Goal: Task Accomplishment & Management: Use online tool/utility

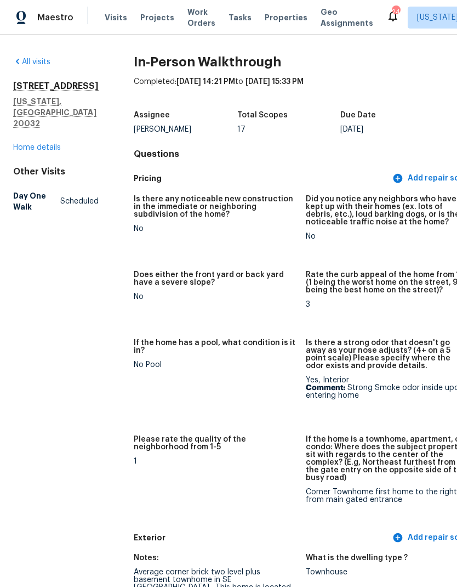
click at [56, 144] on link "Home details" at bounding box center [37, 148] width 48 height 8
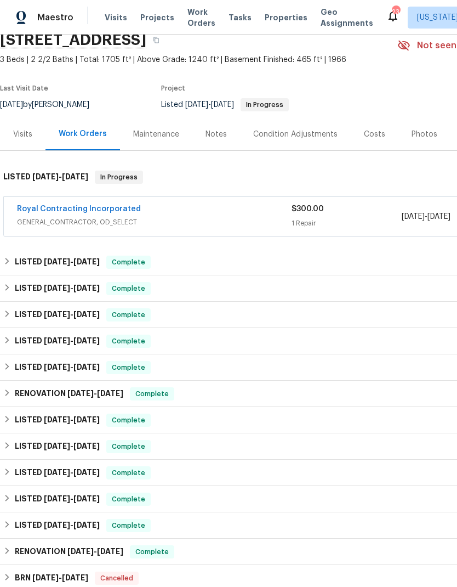
scroll to position [41, -2]
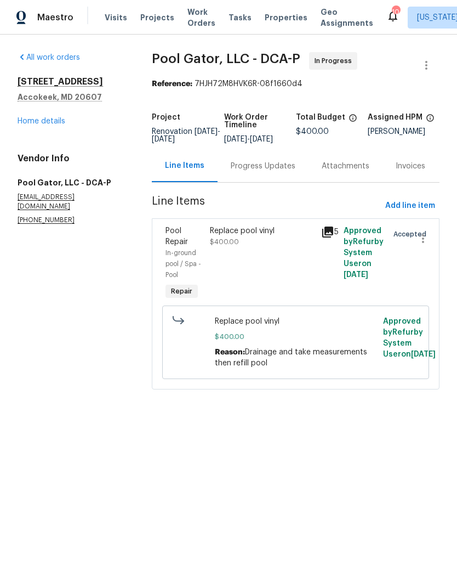
click at [277, 268] on div "Replace pool vinyl $400.00" at bounding box center [262, 263] width 111 height 83
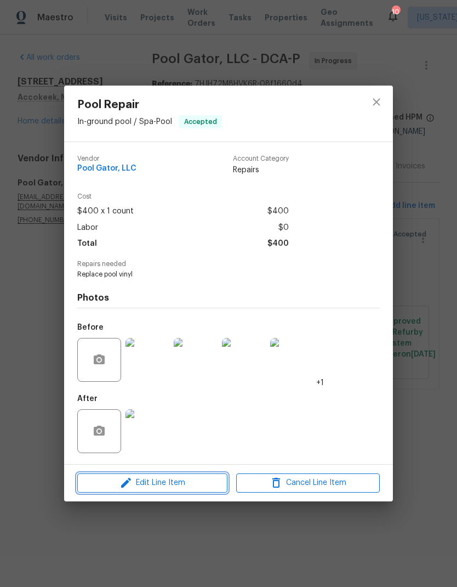
click at [186, 483] on span "Edit Line Item" at bounding box center [153, 483] width 144 height 14
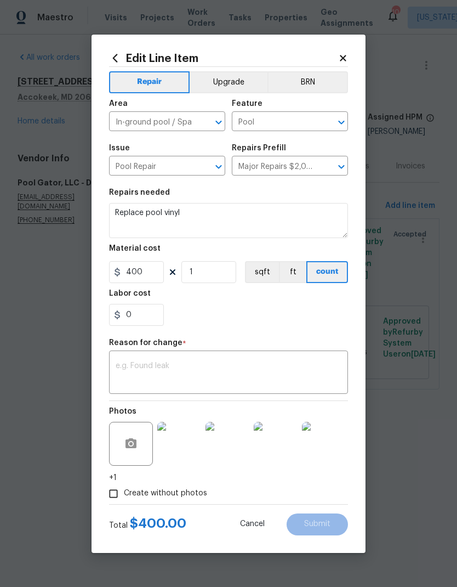
click at [192, 376] on textarea at bounding box center [229, 373] width 226 height 23
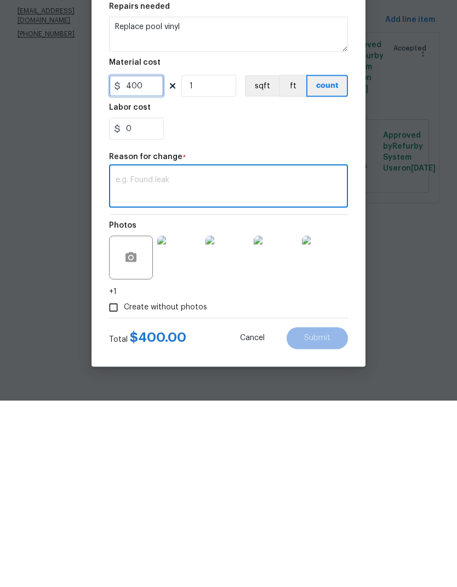
click at [155, 261] on input "400" at bounding box center [136, 272] width 55 height 22
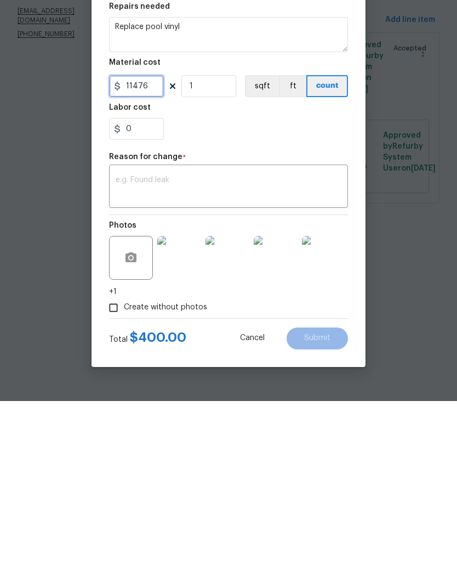
type input "11476"
click at [208, 362] on textarea at bounding box center [229, 373] width 226 height 23
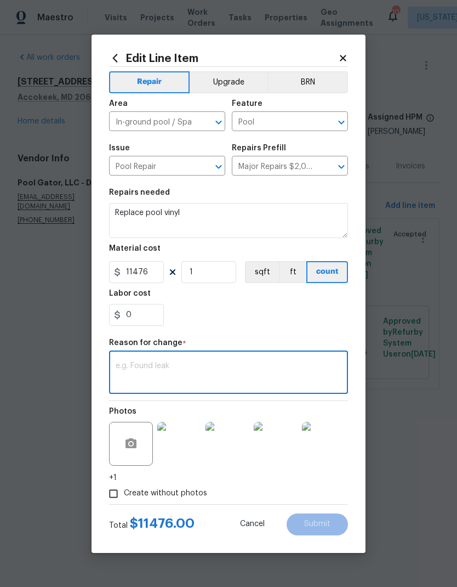
click at [345, 57] on icon at bounding box center [343, 58] width 10 height 10
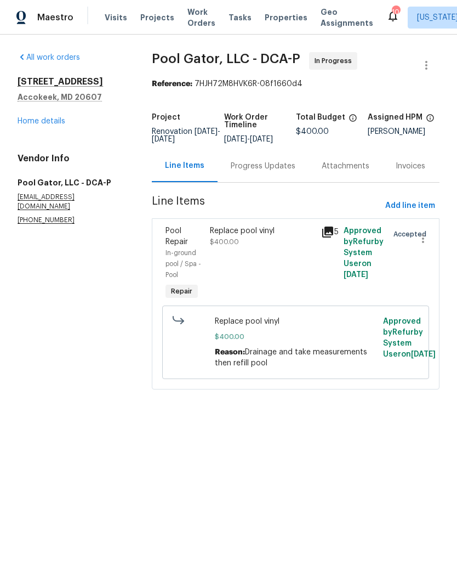
click at [259, 172] on div "Progress Updates" at bounding box center [263, 166] width 65 height 11
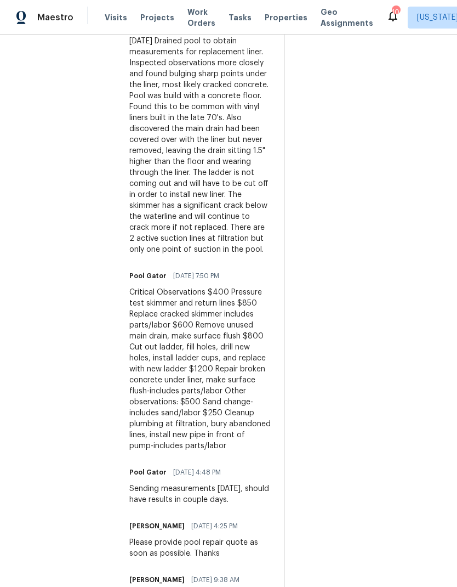
scroll to position [1005, 0]
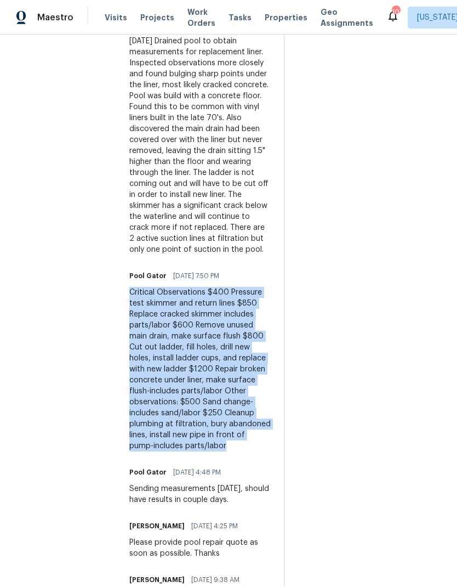
copy div "Critical Observations $400 Pressure test skimmer and return lines $850 Replace …"
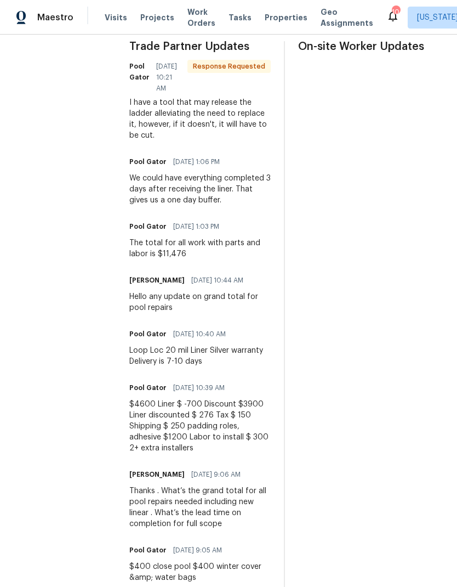
scroll to position [374, 0]
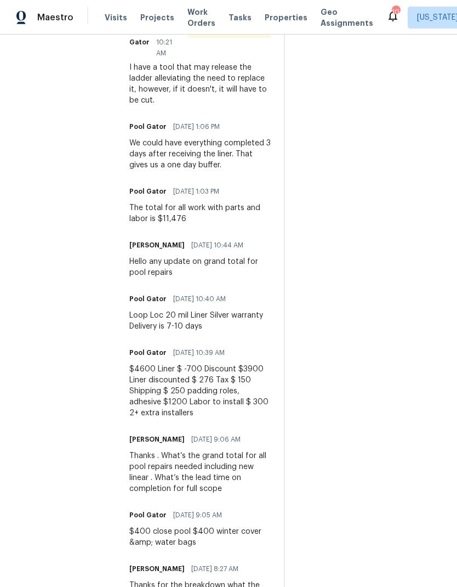
click at [13, 112] on div "All work orders 1101 Pine Ln Accokeek, MD 20607 Home details Vendor Info Pool G…" at bounding box center [228, 586] width 457 height 1851
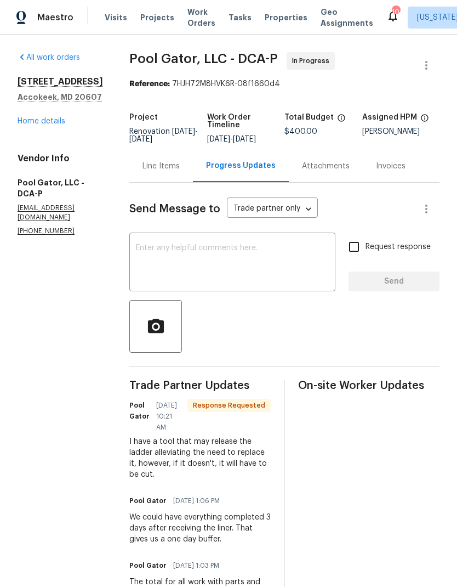
scroll to position [0, 0]
click at [145, 173] on div "Line Items" at bounding box center [161, 166] width 64 height 32
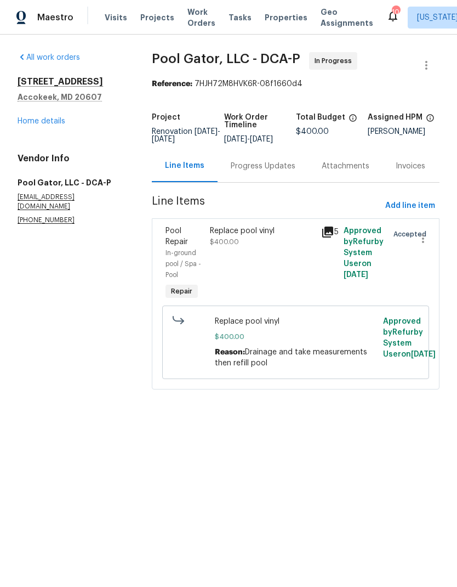
click at [282, 342] on span "$400.00" at bounding box center [296, 336] width 162 height 11
click at [284, 276] on div "Replace pool vinyl $400.00" at bounding box center [262, 263] width 111 height 83
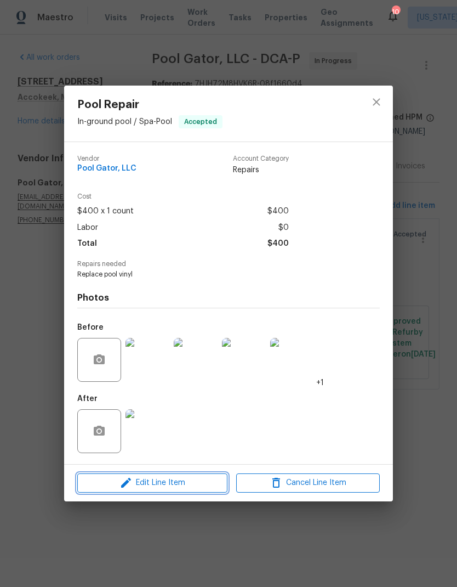
click at [201, 488] on span "Edit Line Item" at bounding box center [153, 483] width 144 height 14
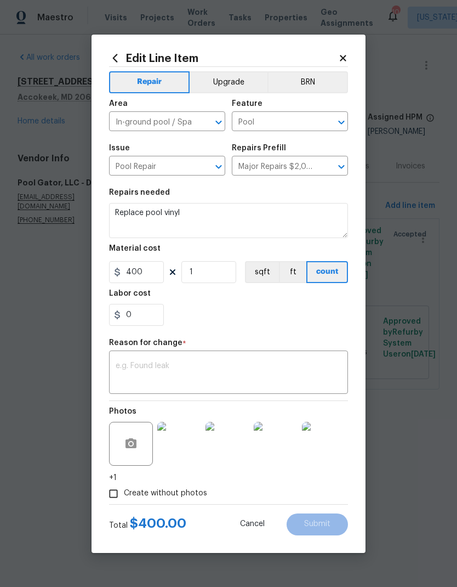
click at [218, 375] on textarea at bounding box center [229, 373] width 226 height 23
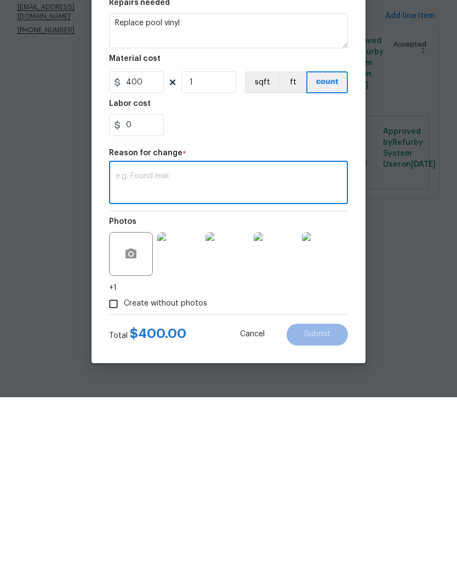
click at [149, 362] on textarea at bounding box center [229, 373] width 226 height 23
paste textarea "Critical Observations $400 Pressure test skimmer and return lines $850 Replace …"
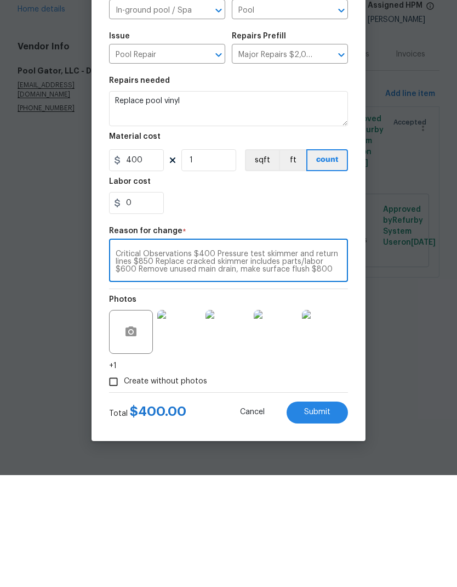
click at [116, 353] on div "Critical Observations $400 Pressure test skimmer and return lines $850 Replace …" at bounding box center [228, 373] width 239 height 41
click at [121, 362] on textarea "Critical Observations $400 Pressure test skimmer and return lines $850 Replace …" at bounding box center [229, 373] width 226 height 23
click at [116, 362] on textarea "Critical Observations $400 Pressure test skimmer and return lines $850 Replace …" at bounding box center [229, 373] width 226 height 23
click at [190, 362] on textarea "Critical Observations $400 Pressure test skimmer and return lines $850 Replace …" at bounding box center [229, 373] width 226 height 23
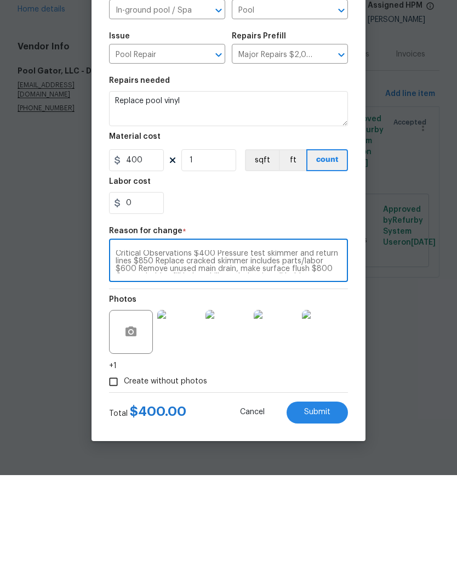
type textarea "Critical Observations $400 Pressure test skimmer and return lines $850 Replace …"
click at [407, 303] on body "Maestro Visits Projects Work Orders Tasks Properties Geo Assignments 10 Washing…" at bounding box center [228, 210] width 457 height 420
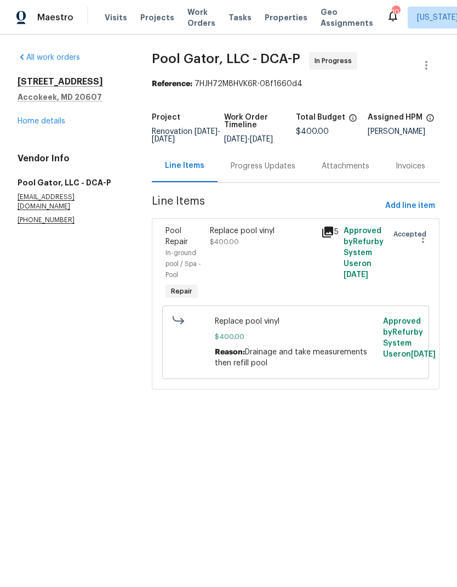
click at [309, 342] on span "$400.00" at bounding box center [296, 336] width 162 height 11
click at [260, 353] on div "Replace pool vinyl $400.00 Reason: Drainage and take measurements then refill p…" at bounding box center [296, 342] width 162 height 53
click at [251, 354] on div "Replace pool vinyl $400.00 Reason: Drainage and take measurements then refill p…" at bounding box center [296, 342] width 162 height 53
click at [294, 359] on span "Drainage and take measurements then refill pool" at bounding box center [291, 357] width 152 height 19
click at [324, 288] on div "5" at bounding box center [329, 263] width 22 height 83
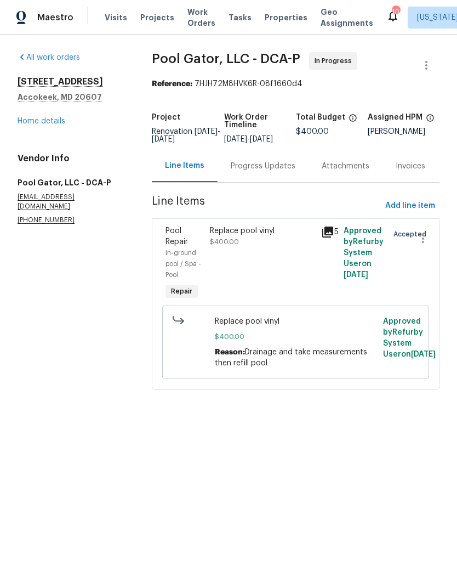
click at [316, 274] on div "Replace pool vinyl $400.00" at bounding box center [262, 263] width 111 height 83
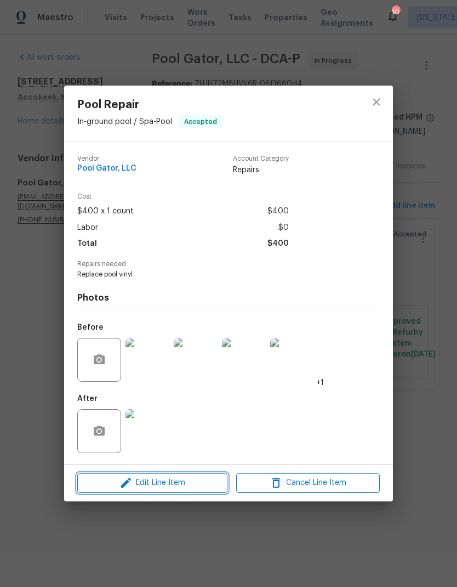
click at [210, 489] on span "Edit Line Item" at bounding box center [153, 483] width 144 height 14
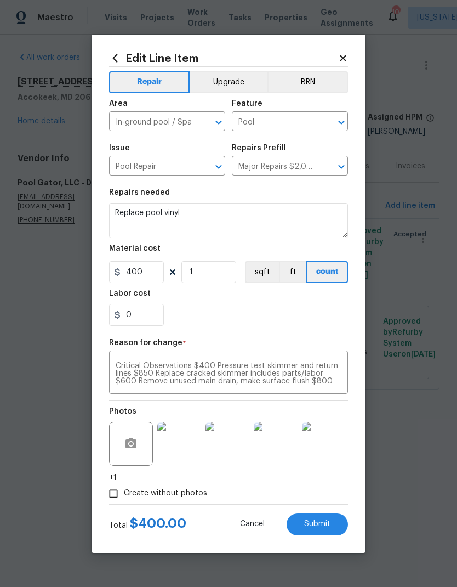
scroll to position [0, 0]
click at [403, 420] on html "Maestro Visits Projects Work Orders Tasks Properties Geo Assignments 10 Washing…" at bounding box center [228, 210] width 457 height 420
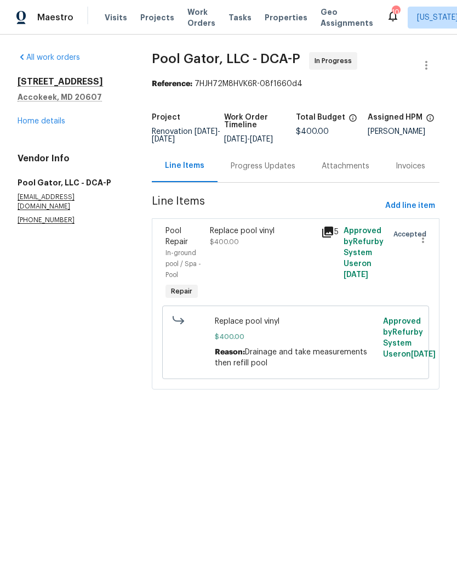
click at [257, 168] on div "Progress Updates" at bounding box center [263, 166] width 91 height 32
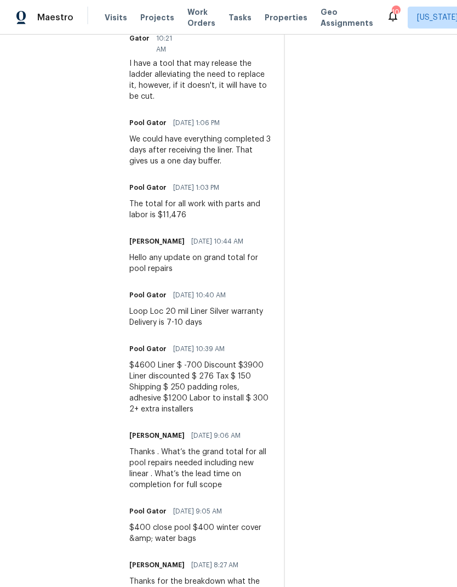
scroll to position [377, 0]
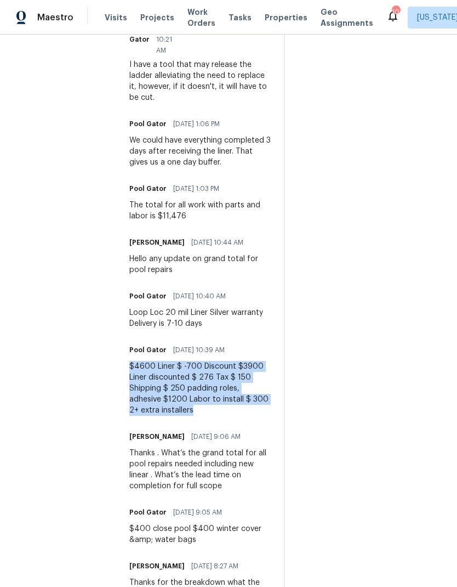
copy div "$4600 Liner $ -700 Discount $3900 Liner discounted $ 276 Tax $ 150 Shipping $ 2…"
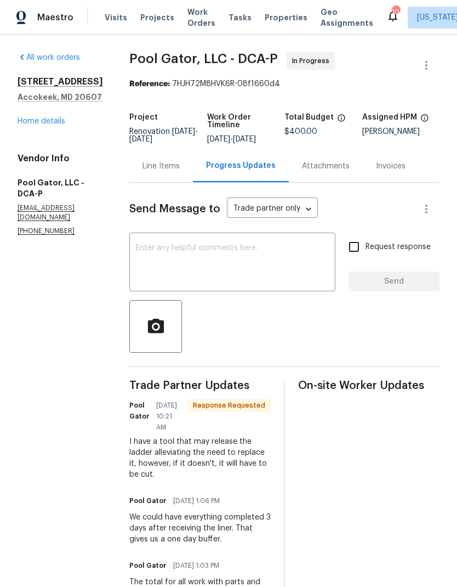
scroll to position [0, 0]
click at [147, 172] on div "Line Items" at bounding box center [161, 166] width 37 height 11
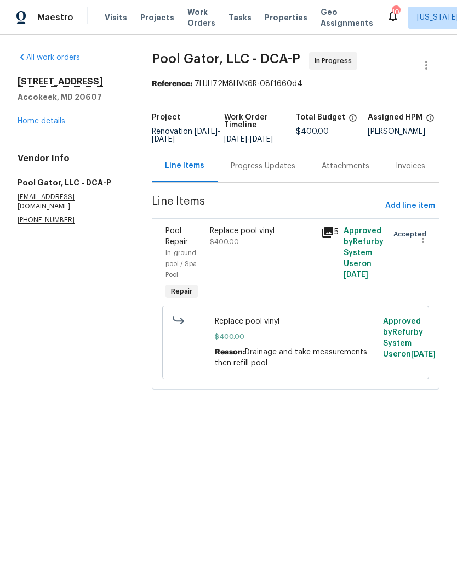
click at [262, 355] on div "Replace pool vinyl $400.00 Reason: Drainage and take measurements then refill p…" at bounding box center [296, 342] width 162 height 53
click at [296, 358] on span "Drainage and take measurements then refill pool" at bounding box center [291, 357] width 152 height 19
click at [263, 363] on span "Drainage and take measurements then refill pool" at bounding box center [291, 357] width 152 height 19
click at [283, 275] on div "Replace pool vinyl $400.00" at bounding box center [262, 263] width 111 height 83
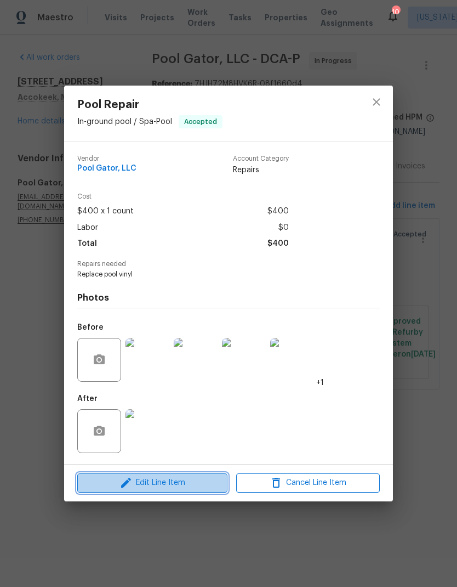
click at [205, 486] on span "Edit Line Item" at bounding box center [153, 483] width 144 height 14
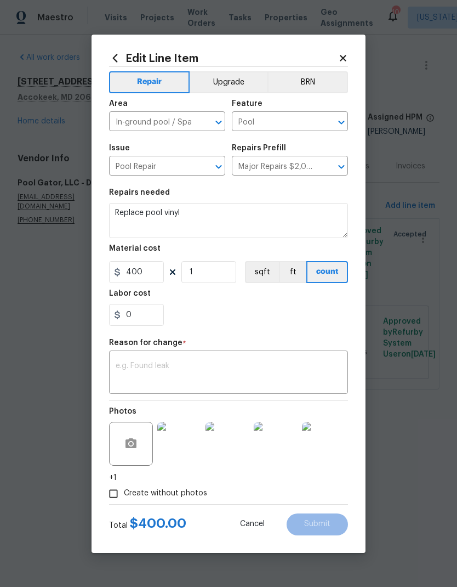
click at [179, 385] on textarea at bounding box center [229, 373] width 226 height 23
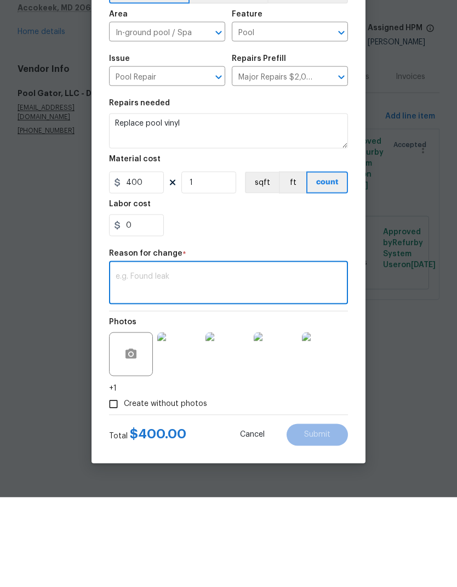
click at [419, 172] on body "Maestro Visits Projects Work Orders Tasks Properties Geo Assignments 10 Washing…" at bounding box center [228, 210] width 457 height 420
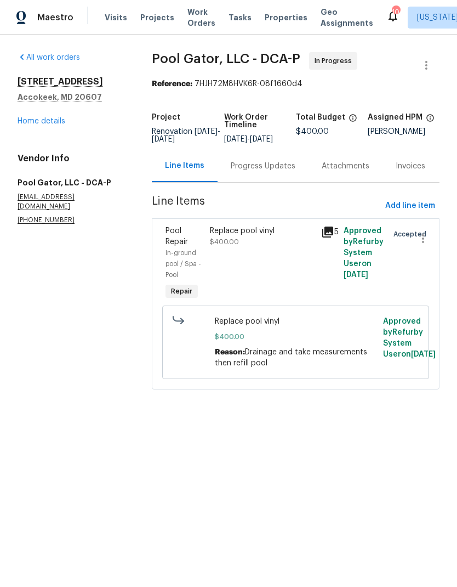
click at [313, 369] on div "Reason: Drainage and take measurements then refill pool" at bounding box center [296, 358] width 162 height 22
click at [274, 367] on div "Reason: Drainage and take measurements then refill pool" at bounding box center [296, 358] width 162 height 22
click at [274, 274] on div "Replace pool vinyl $400.00" at bounding box center [262, 263] width 111 height 83
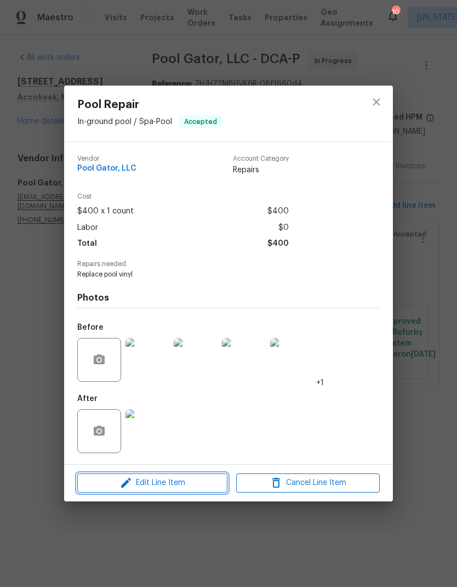
click at [192, 486] on span "Edit Line Item" at bounding box center [153, 483] width 144 height 14
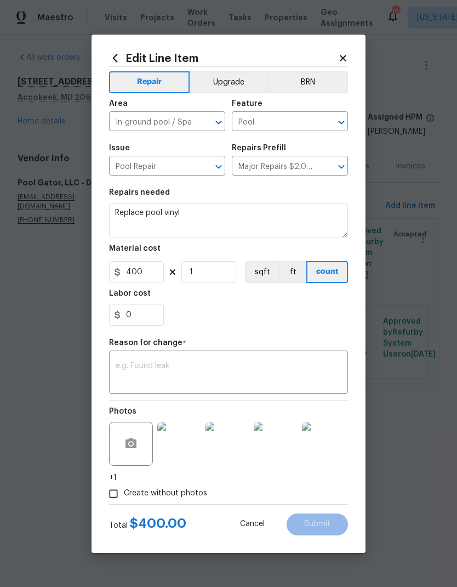
click at [239, 381] on textarea at bounding box center [229, 373] width 226 height 23
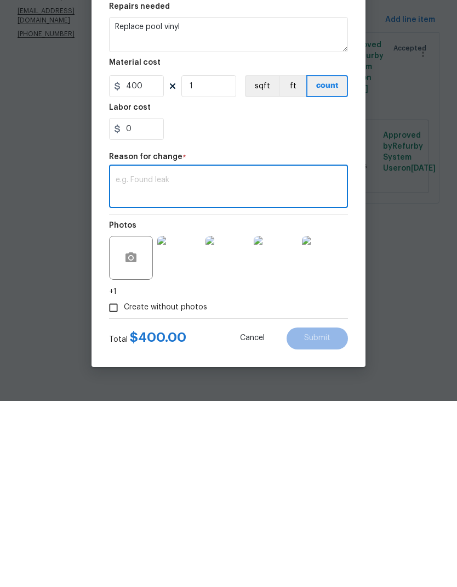
click at [277, 362] on textarea at bounding box center [229, 373] width 226 height 23
click at [200, 362] on textarea at bounding box center [229, 373] width 226 height 23
click at [203, 353] on div "x ​" at bounding box center [228, 373] width 239 height 41
click at [199, 362] on textarea at bounding box center [229, 373] width 226 height 23
click at [400, 315] on html "Maestro Visits Projects Work Orders Tasks Properties Geo Assignments 10 Washing…" at bounding box center [228, 210] width 457 height 420
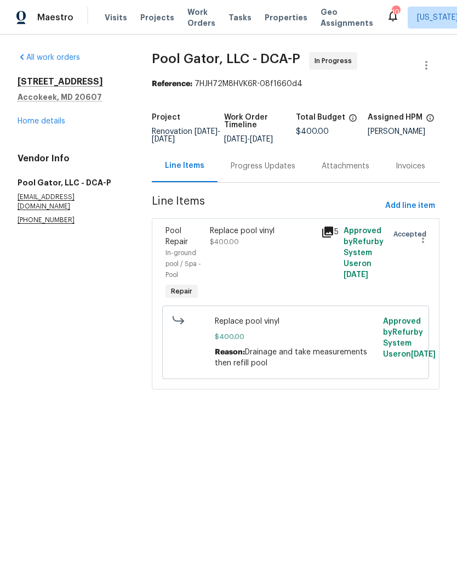
click at [293, 365] on span "Drainage and take measurements then refill pool" at bounding box center [291, 357] width 152 height 19
click at [277, 367] on div "Reason: Drainage and take measurements then refill pool" at bounding box center [296, 358] width 162 height 22
click at [272, 279] on div "Replace pool vinyl $400.00" at bounding box center [262, 263] width 111 height 83
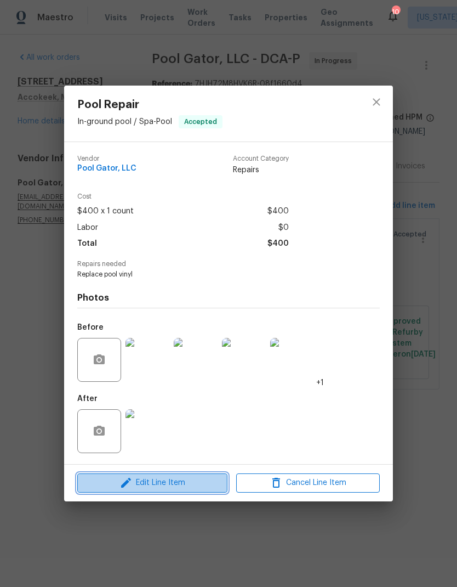
click at [206, 479] on span "Edit Line Item" at bounding box center [153, 483] width 144 height 14
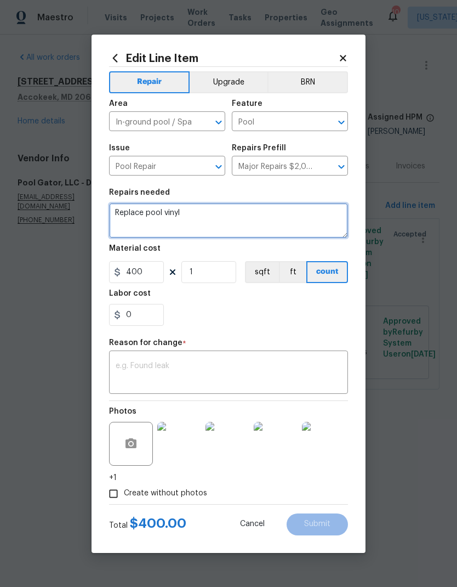
click at [226, 231] on textarea "Replace pool vinyl" at bounding box center [228, 220] width 239 height 35
click at [201, 228] on textarea "Replace pool vinyl" at bounding box center [228, 220] width 239 height 35
paste textarea "$4600 Liner $ -700 Discount $3900 Liner discounted $ 276 Tax $ 150 Shipping $ 2…"
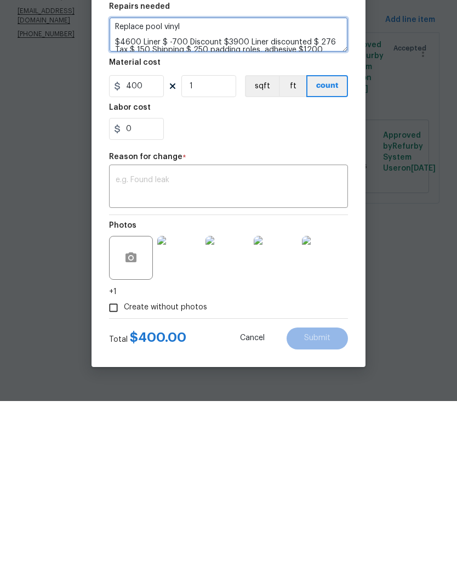
type textarea "Replace pool vinyl $4600 Liner $ -700 Discount $3900 Liner discounted $ 276 Tax…"
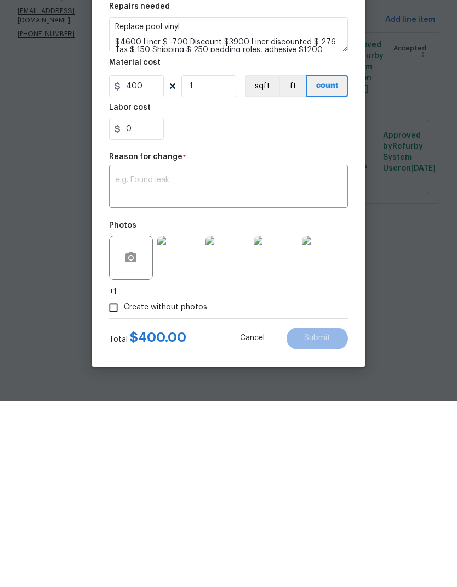
click at [398, 296] on html "Maestro Visits Projects Work Orders Tasks Properties Geo Assignments 10 Washing…" at bounding box center [228, 210] width 457 height 420
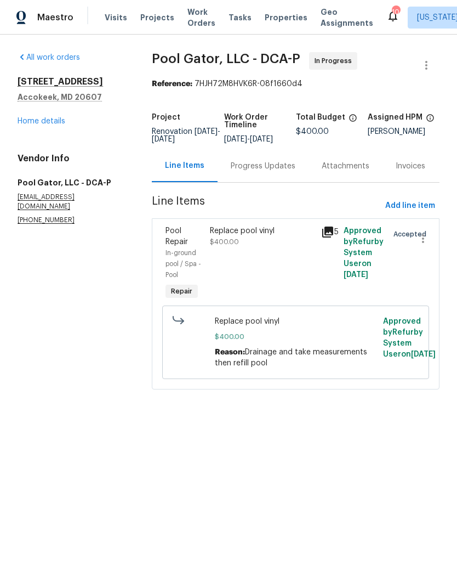
click at [290, 276] on div "Replace pool vinyl $400.00" at bounding box center [262, 263] width 111 height 83
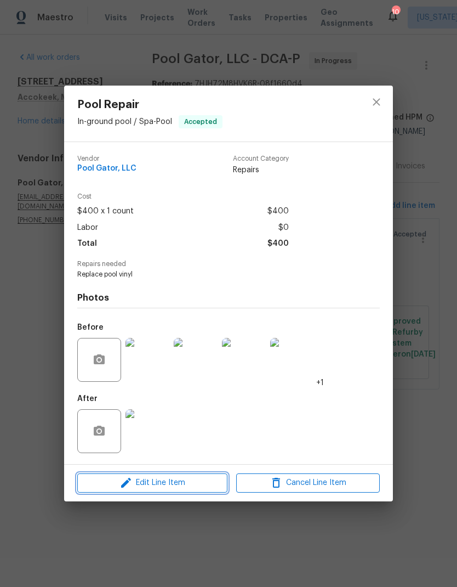
click at [206, 479] on span "Edit Line Item" at bounding box center [153, 483] width 144 height 14
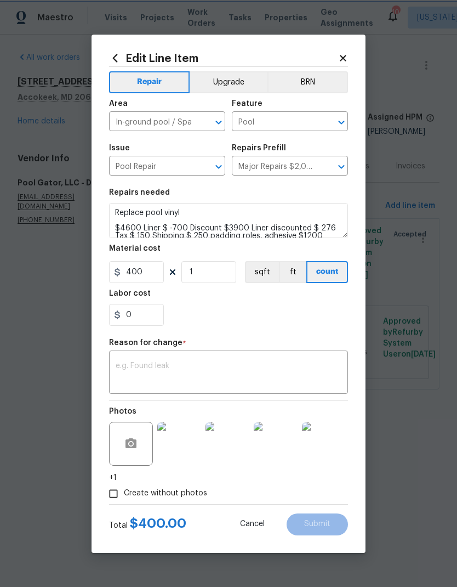
click at [405, 420] on body "Maestro Visits Projects Work Orders Tasks Properties Geo Assignments 10 Washing…" at bounding box center [228, 210] width 457 height 420
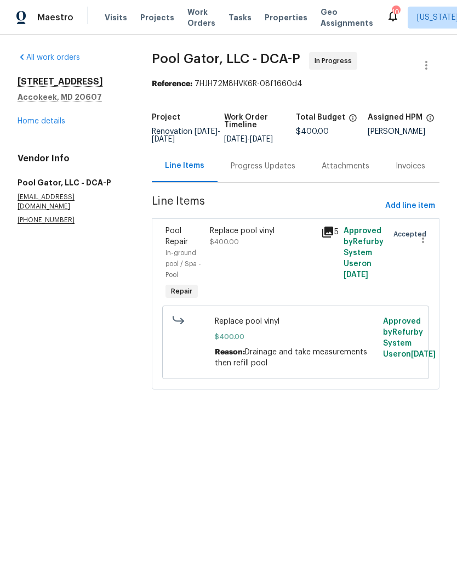
click at [280, 172] on div "Progress Updates" at bounding box center [263, 166] width 65 height 11
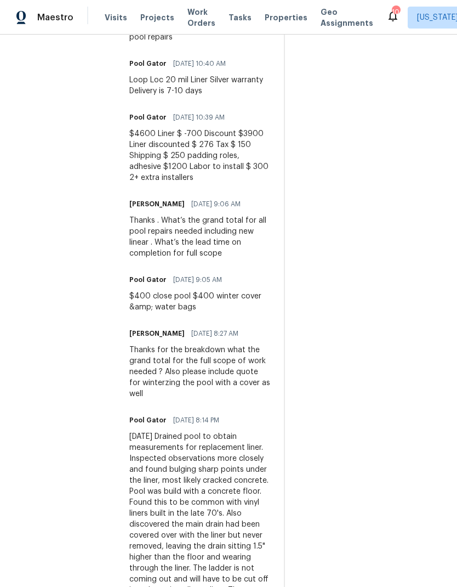
scroll to position [610, 0]
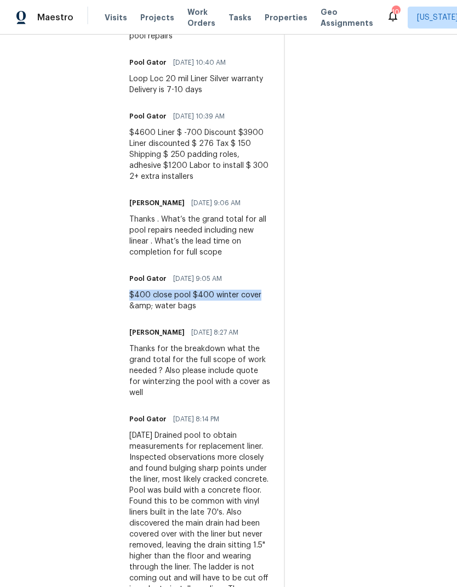
copy div "$400 close pool $400 winter cover"
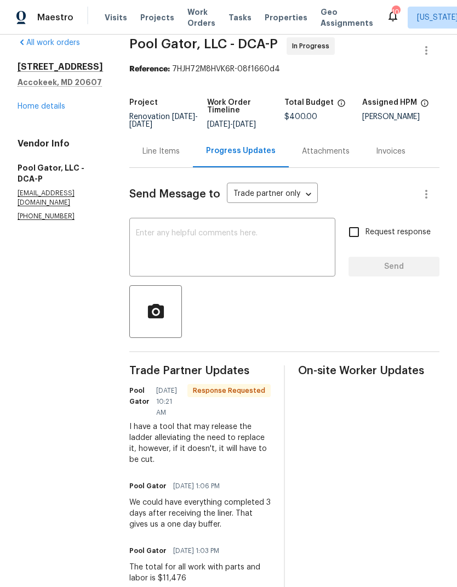
scroll to position [6, 0]
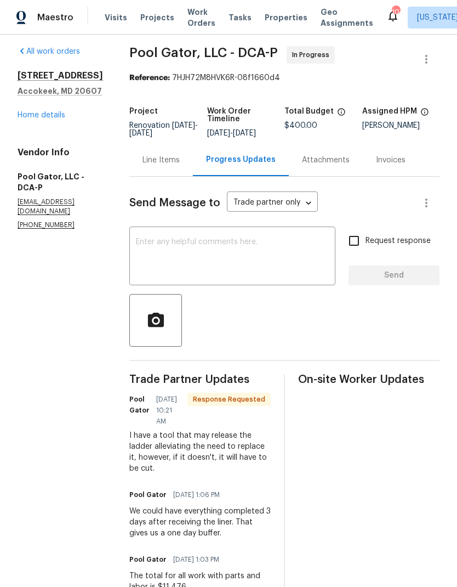
click at [149, 167] on div "Line Items" at bounding box center [161, 160] width 64 height 32
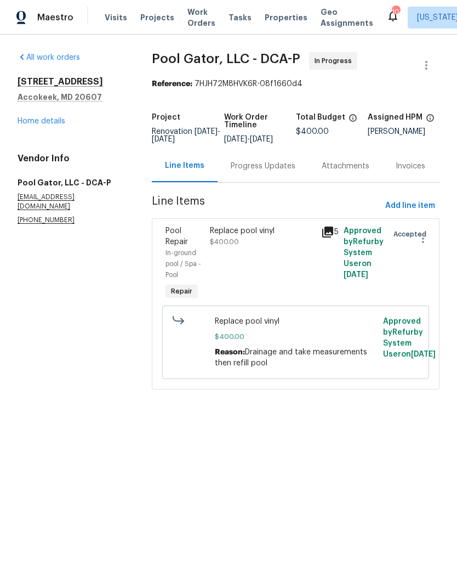
click at [277, 270] on div "Replace pool vinyl $400.00" at bounding box center [262, 263] width 111 height 83
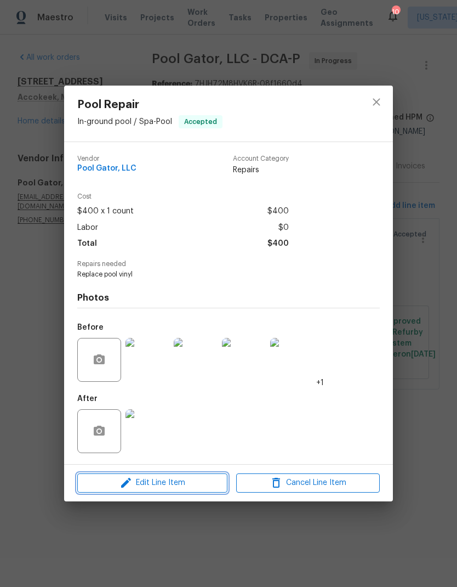
click at [207, 491] on button "Edit Line Item" at bounding box center [152, 482] width 150 height 19
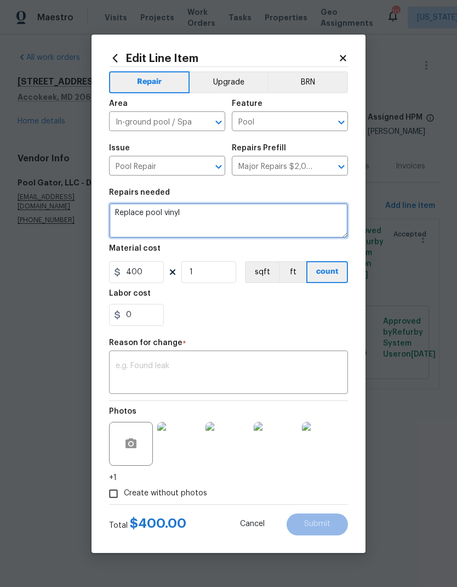
click at [202, 216] on textarea "Replace pool vinyl" at bounding box center [228, 220] width 239 height 35
click at [252, 206] on textarea "Repair pool linear and all components per estimate" at bounding box center [228, 220] width 239 height 35
click at [243, 213] on textarea "Repair pool linear and all components per estimate" at bounding box center [228, 220] width 239 height 35
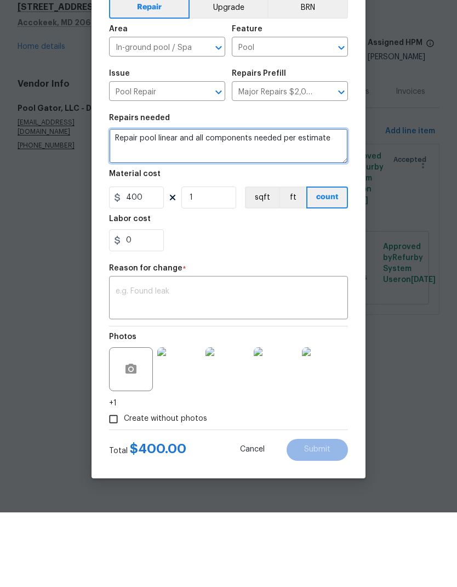
type textarea "Repair pool linear and all components needed per estimate"
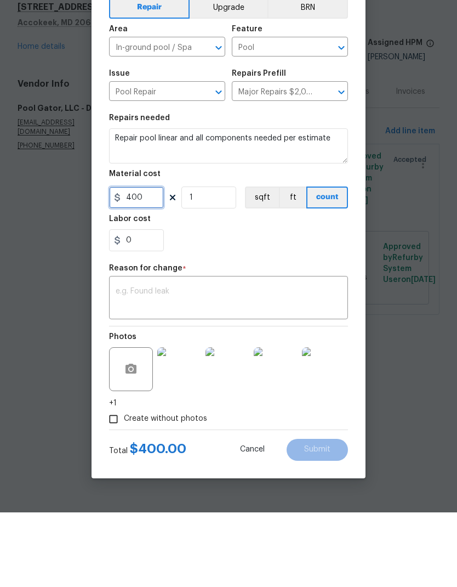
click at [145, 261] on input "400" at bounding box center [136, 272] width 55 height 22
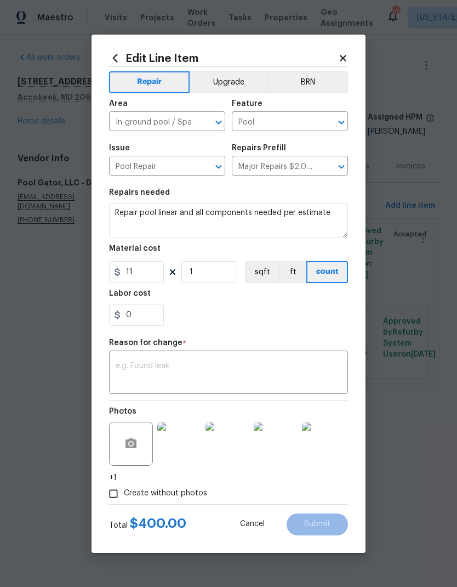
type input "11"
click at [57, 354] on body "Maestro Visits Projects Work Orders Tasks Properties Geo Assignments 10 Washing…" at bounding box center [228, 210] width 457 height 420
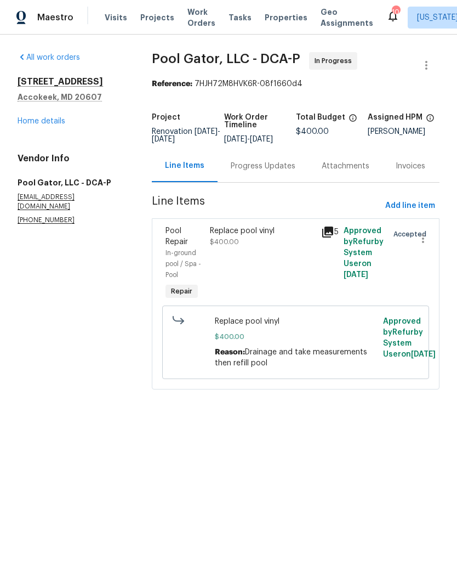
click at [297, 372] on div "Replace pool vinyl $400.00 Reason: Drainage and take measurements then refill p…" at bounding box center [296, 342] width 168 height 59
click at [249, 278] on div "Replace pool vinyl $400.00" at bounding box center [262, 263] width 111 height 83
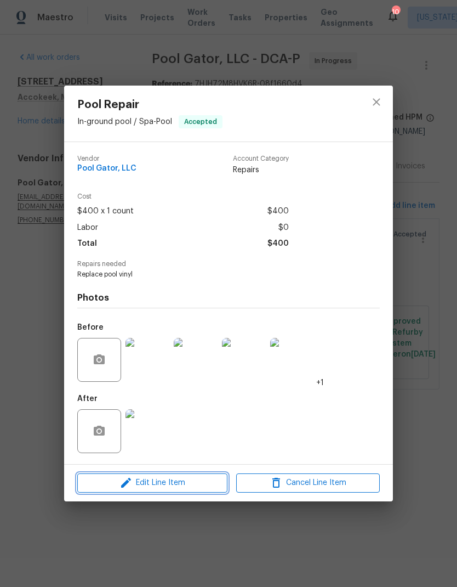
click at [160, 491] on button "Edit Line Item" at bounding box center [152, 482] width 150 height 19
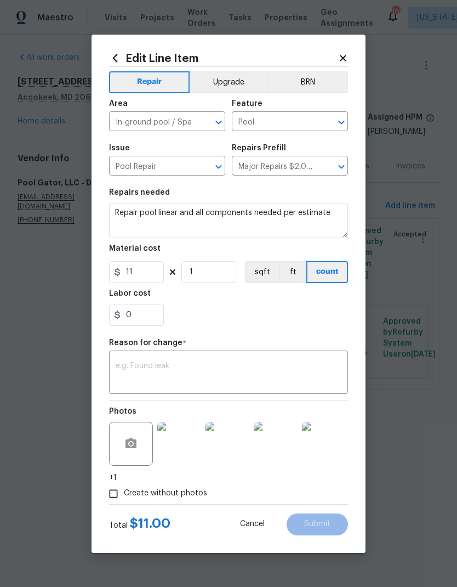
click at [154, 373] on textarea at bounding box center [229, 373] width 226 height 23
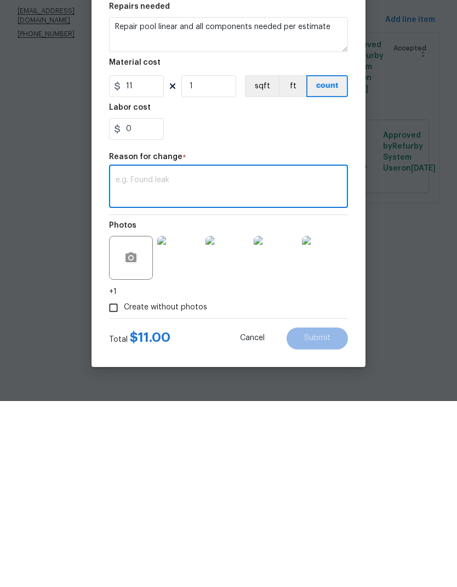
click at [399, 314] on html "Maestro Visits Projects Work Orders Tasks Properties Geo Assignments 10 Washing…" at bounding box center [228, 210] width 457 height 420
